Goal: Find specific page/section: Find specific page/section

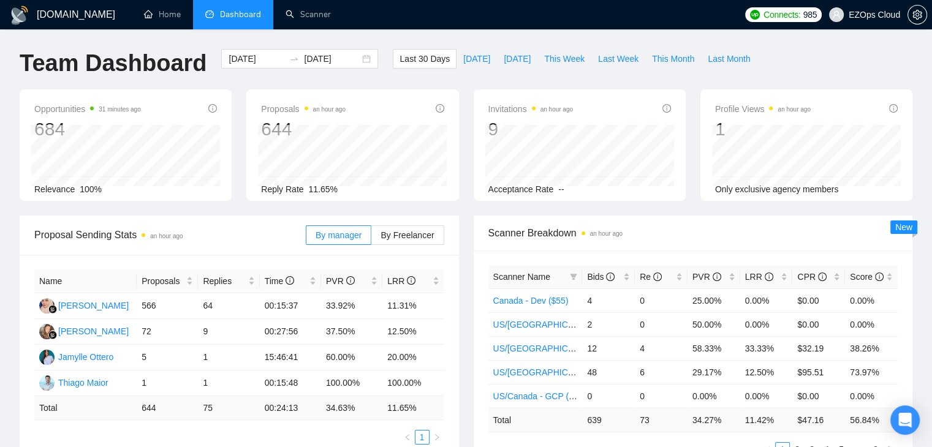
click at [469, 161] on div "Invitations an hour ago 9 Acceptance Rate --" at bounding box center [579, 145] width 227 height 112
click at [302, 14] on link "Scanner" at bounding box center [308, 14] width 45 height 10
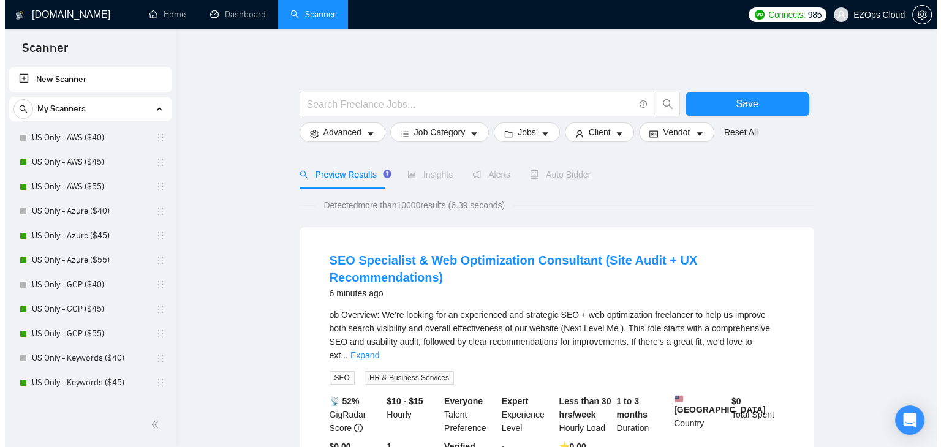
scroll to position [590, 0]
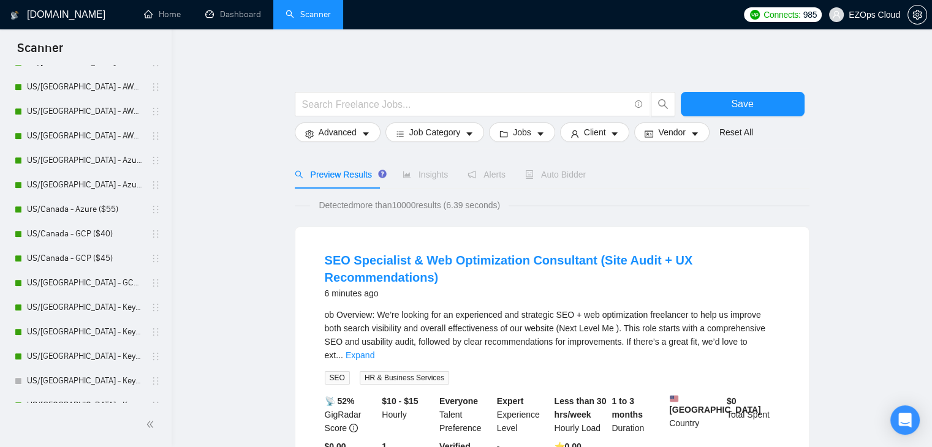
click at [497, 89] on div at bounding box center [552, 86] width 515 height 12
click at [162, 12] on link "Home" at bounding box center [162, 14] width 37 height 10
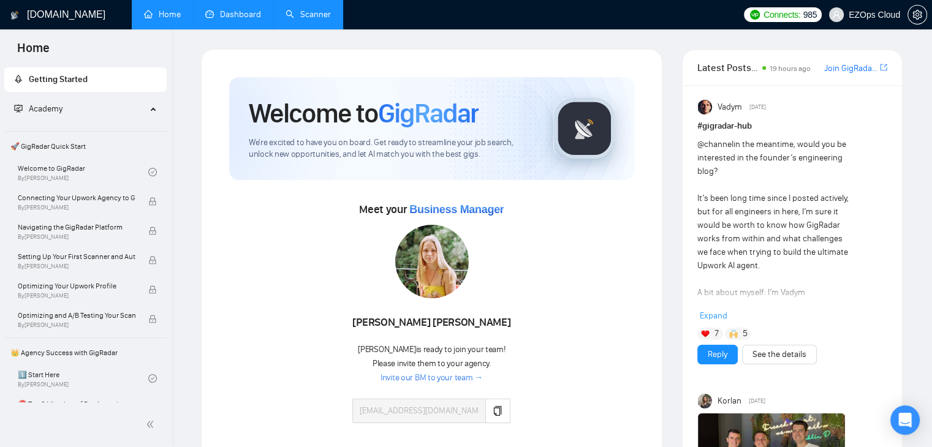
click at [232, 20] on link "Dashboard" at bounding box center [233, 14] width 56 height 10
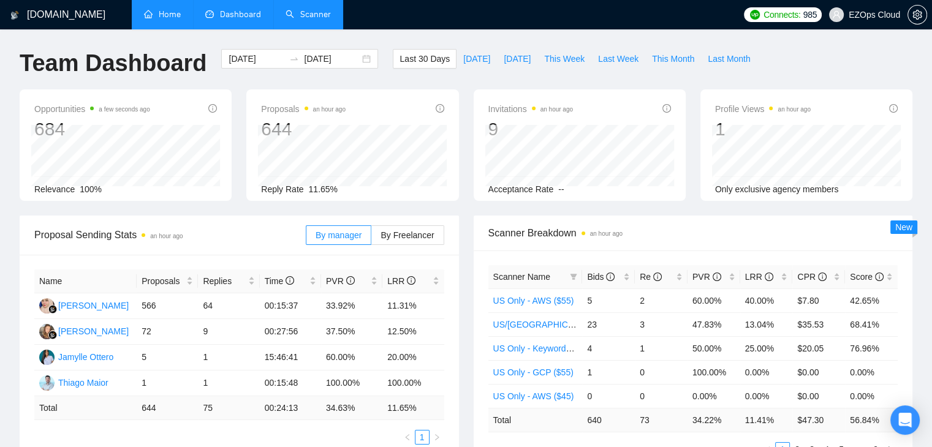
click at [463, 211] on div "Opportunities a few seconds ago 684 Relevance 100% Proposals an hour ago 644 Re…" at bounding box center [465, 152] width 907 height 126
click at [472, 366] on div "Scanner Breakdown an hour ago Scanner Name Bids Re PVR LRR CPR Score US Only - …" at bounding box center [693, 344] width 454 height 256
